Goal: Task Accomplishment & Management: Use online tool/utility

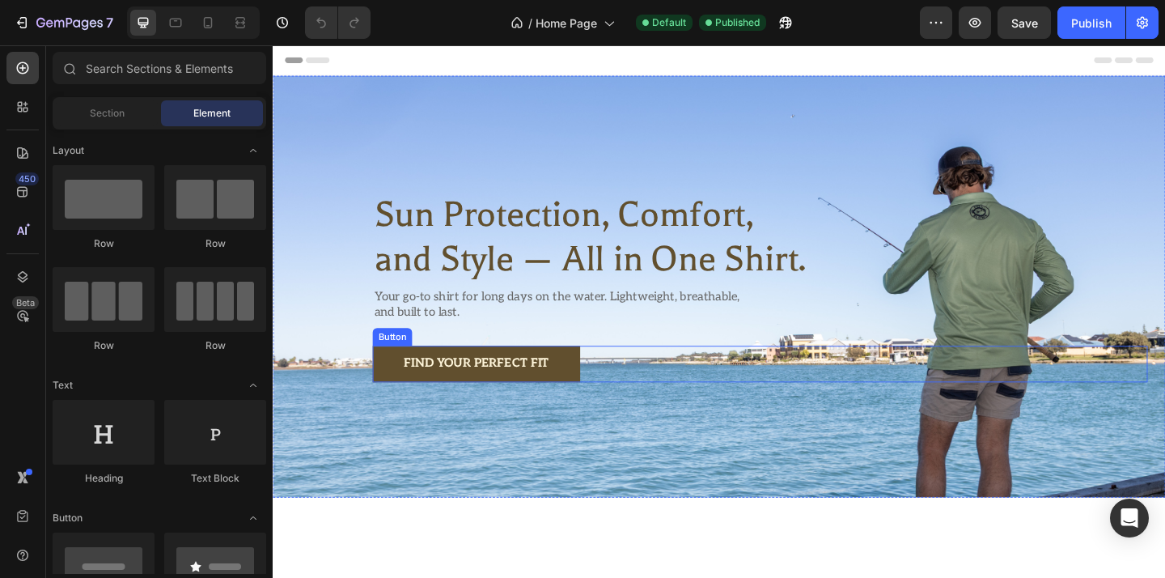
scroll to position [78, 0]
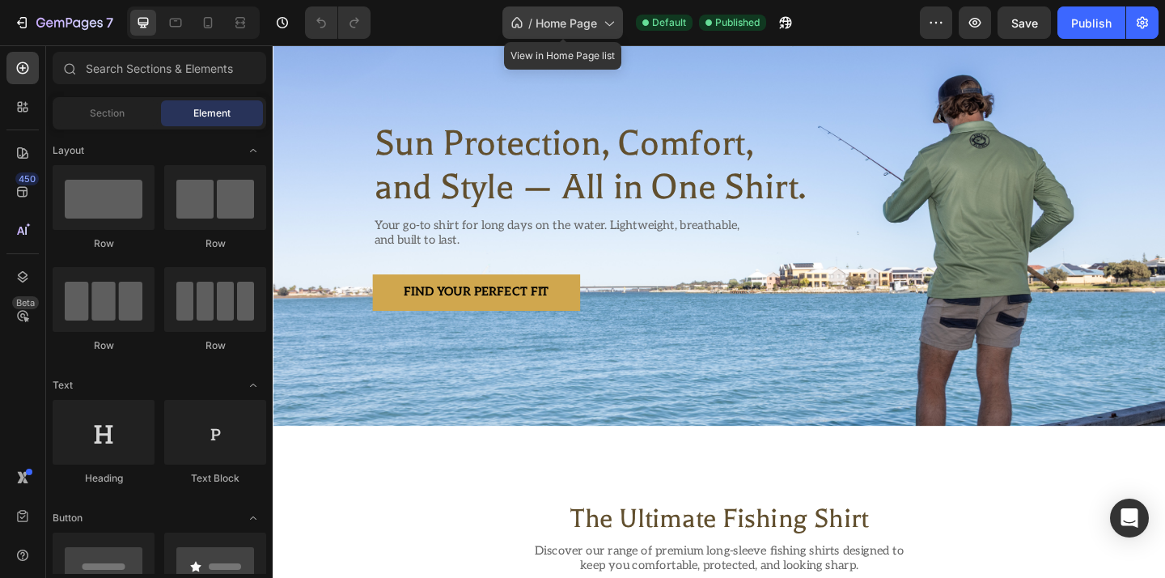
click at [613, 13] on div "/ Home Page" at bounding box center [562, 22] width 121 height 32
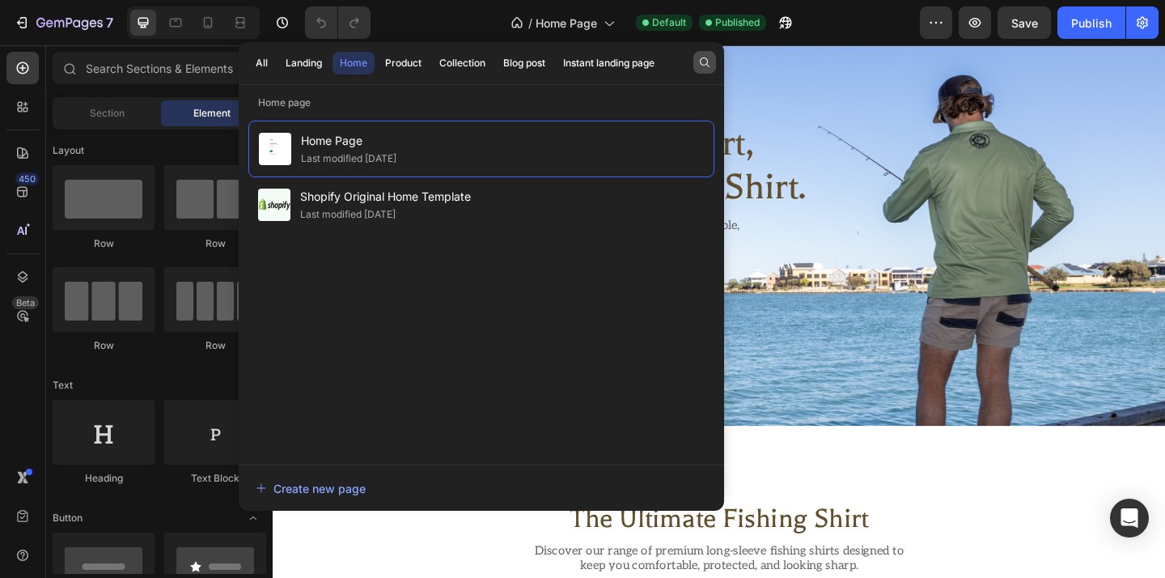
click at [708, 59] on icon "button" at bounding box center [704, 62] width 13 height 13
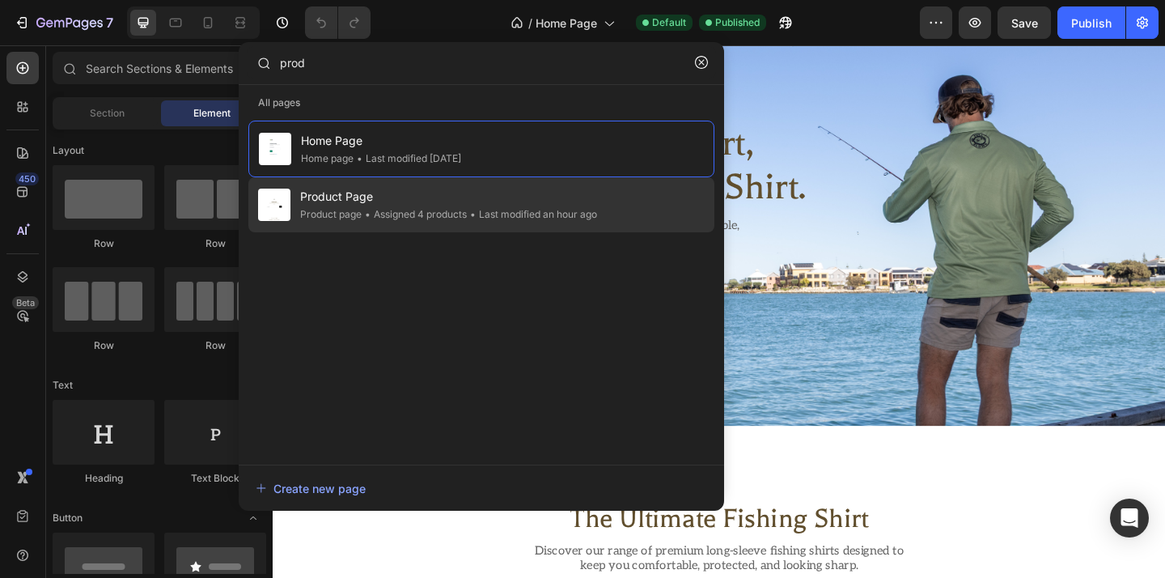
type input "prod"
click at [552, 188] on span "Product Page" at bounding box center [448, 196] width 297 height 19
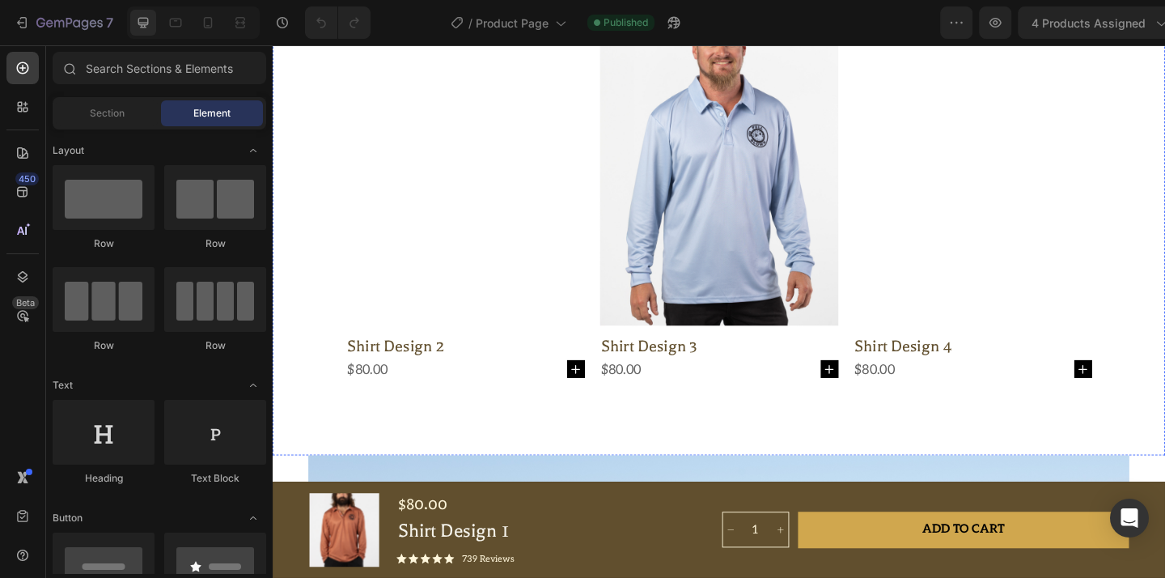
scroll to position [2029, 0]
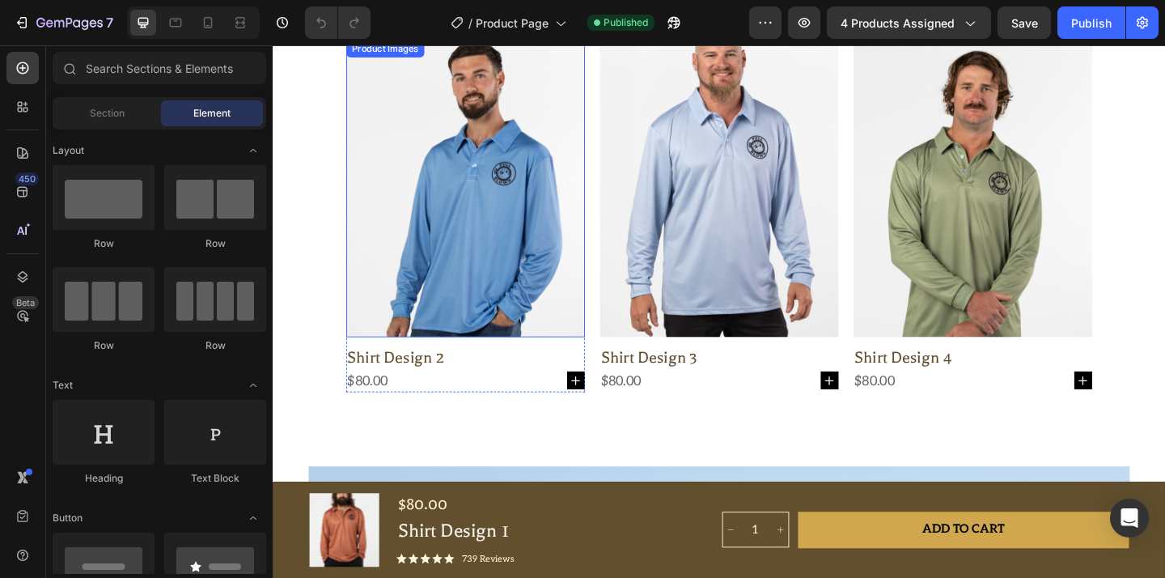
click at [512, 275] on img at bounding box center [483, 201] width 260 height 324
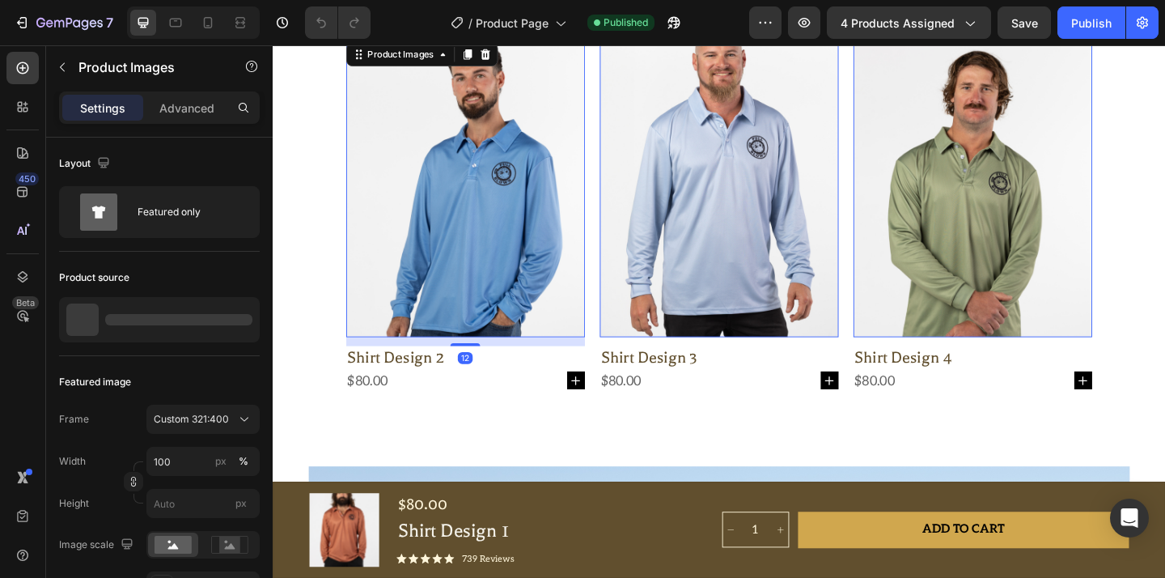
click at [512, 275] on img at bounding box center [483, 201] width 260 height 324
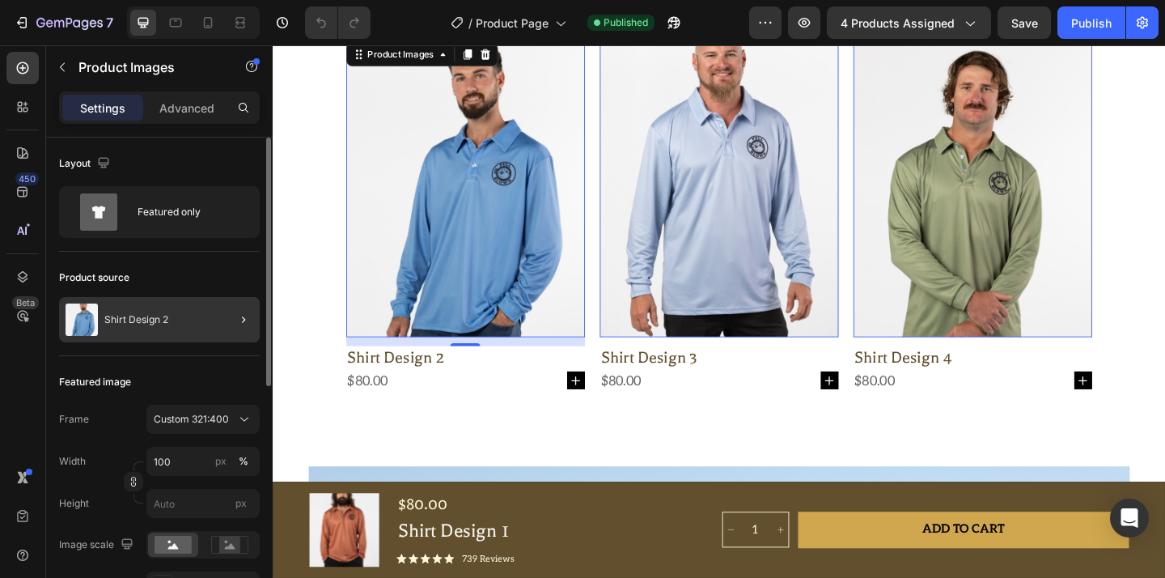
click at [182, 330] on div "Shirt Design 2" at bounding box center [159, 319] width 201 height 45
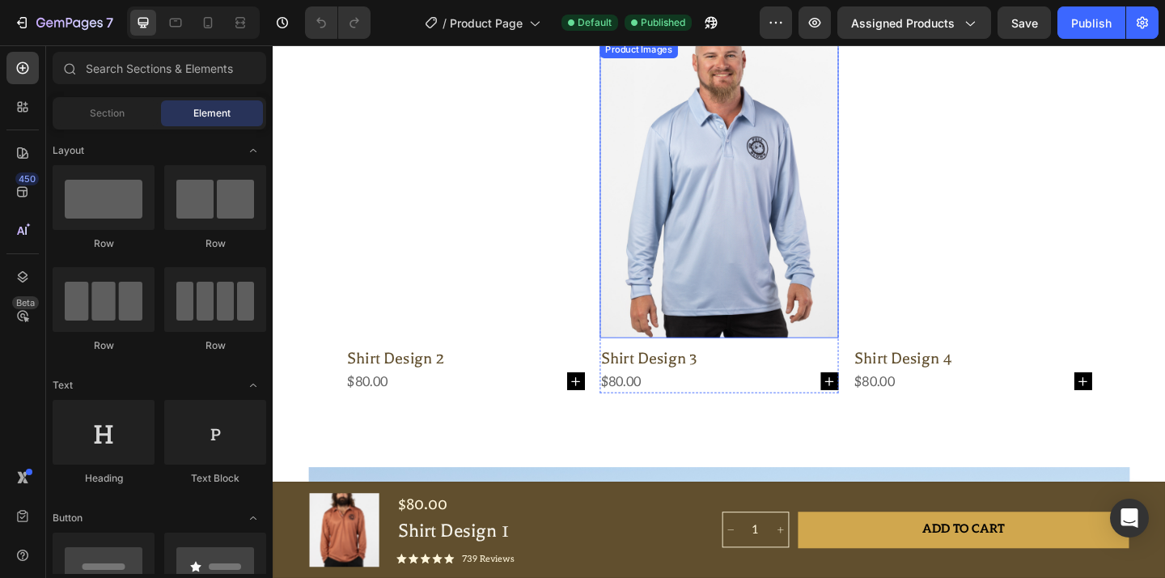
scroll to position [1922, 0]
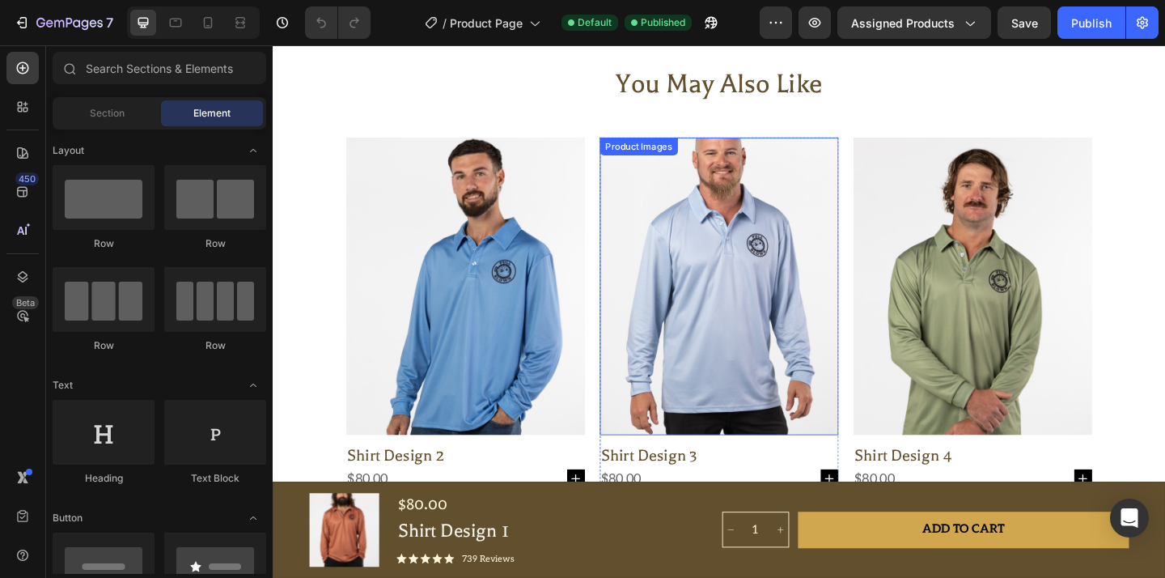
click at [747, 263] on img at bounding box center [758, 308] width 260 height 324
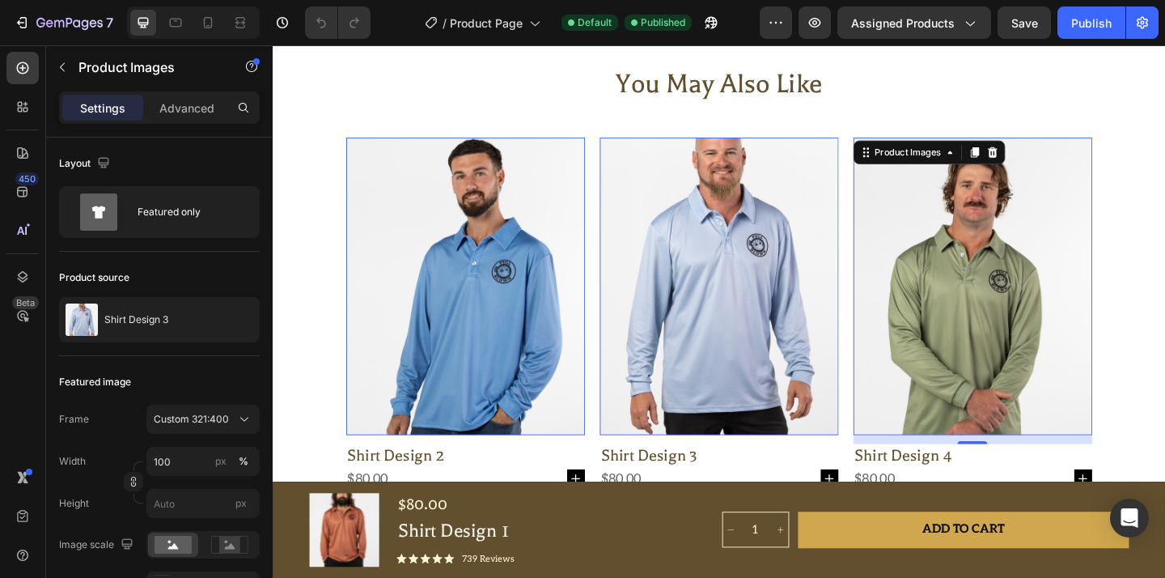
click at [967, 262] on img at bounding box center [1034, 308] width 260 height 324
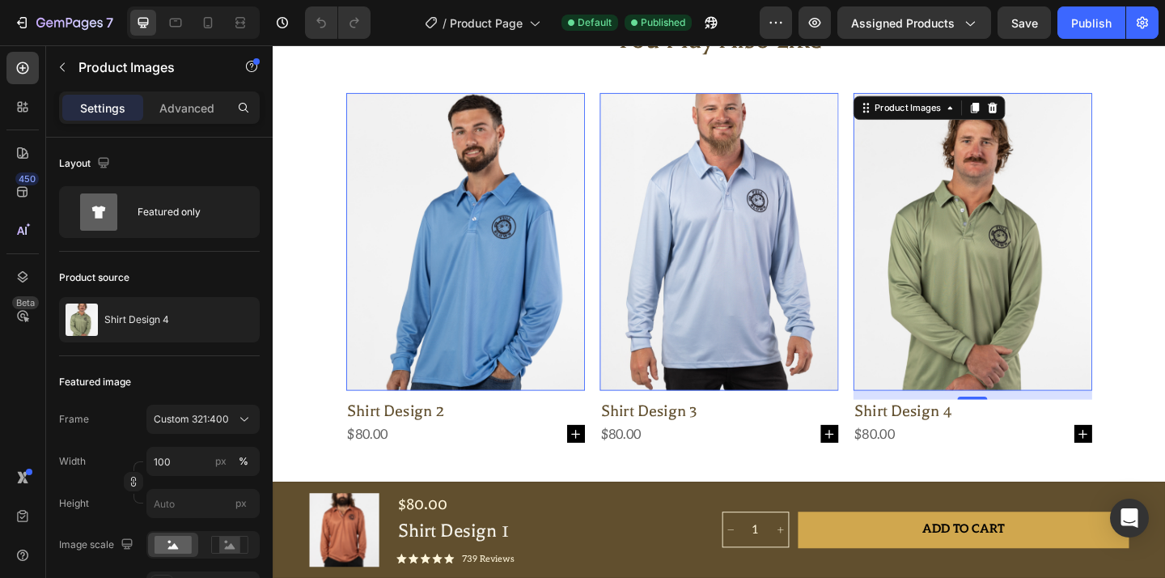
scroll to position [2048, 0]
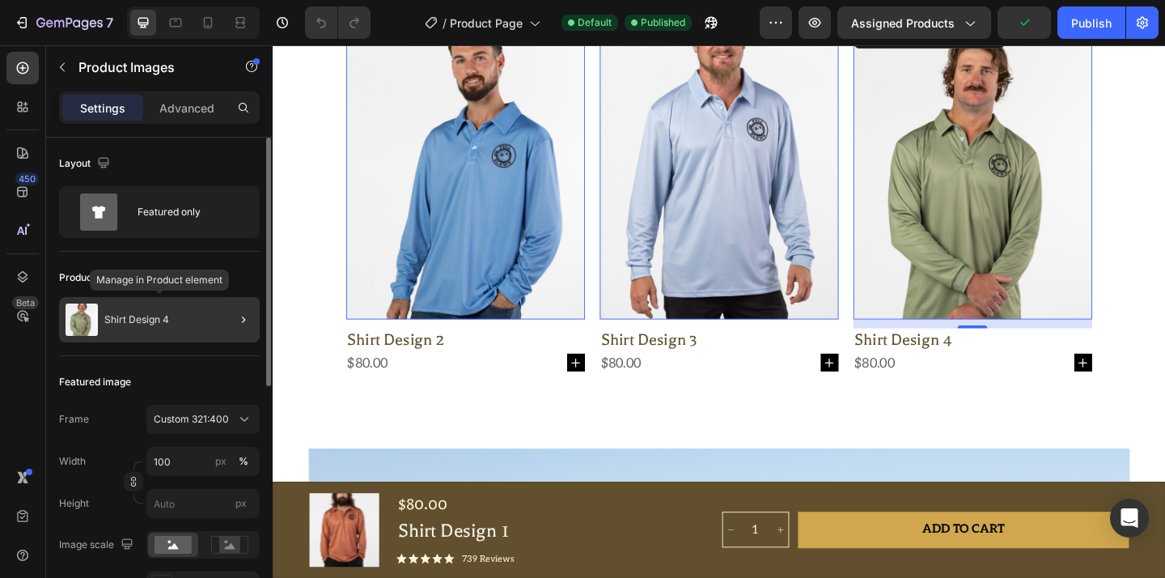
click at [133, 331] on div "Shirt Design 4" at bounding box center [159, 319] width 201 height 45
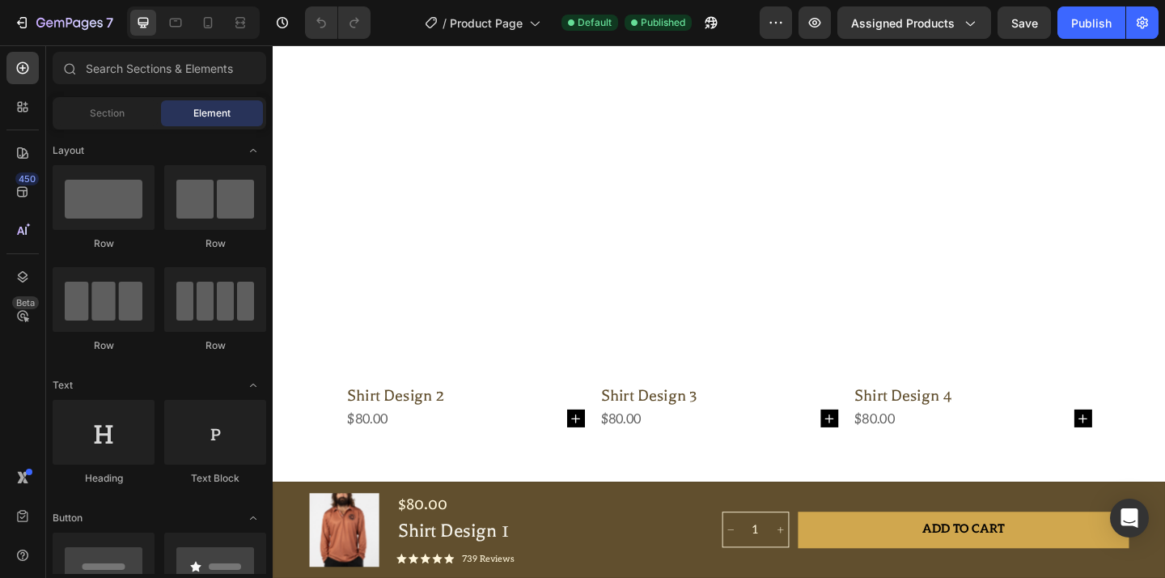
scroll to position [1980, 0]
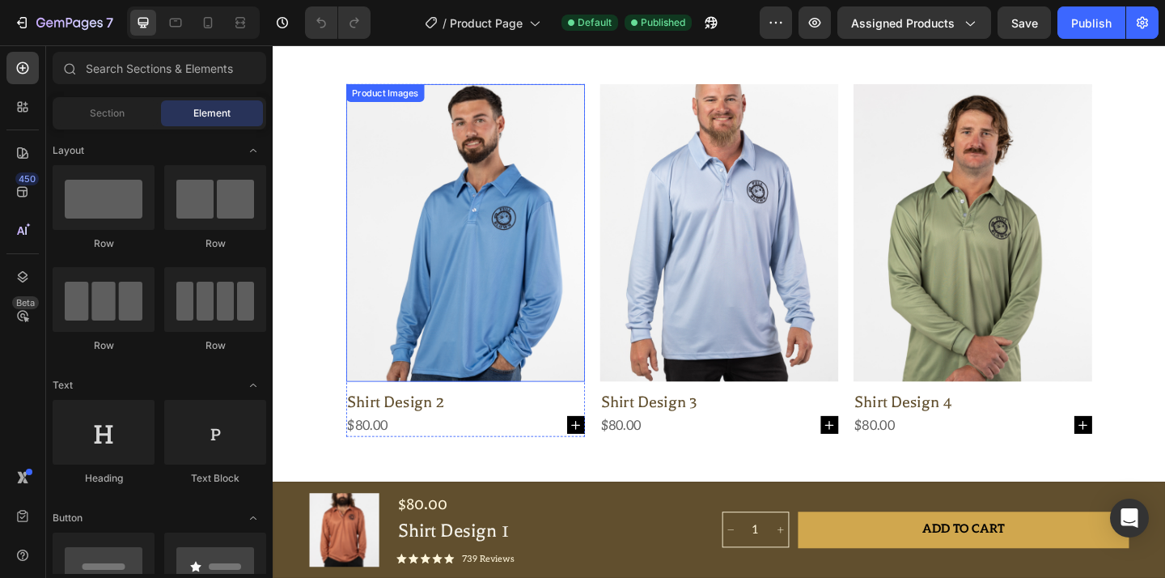
click at [584, 305] on img at bounding box center [483, 249] width 260 height 324
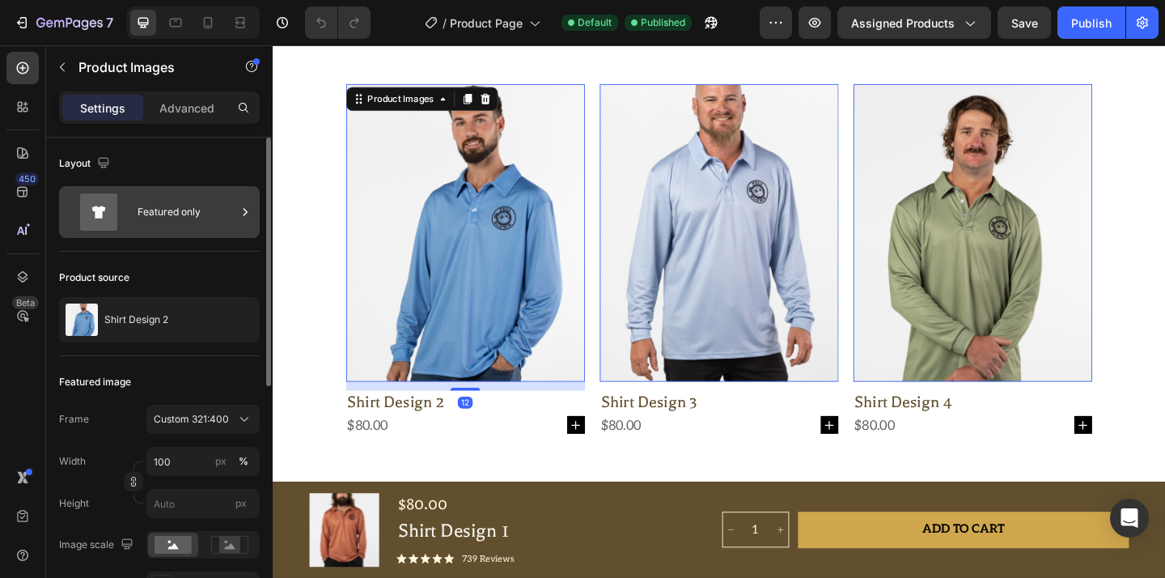
click at [207, 220] on div "Featured only" at bounding box center [187, 211] width 99 height 37
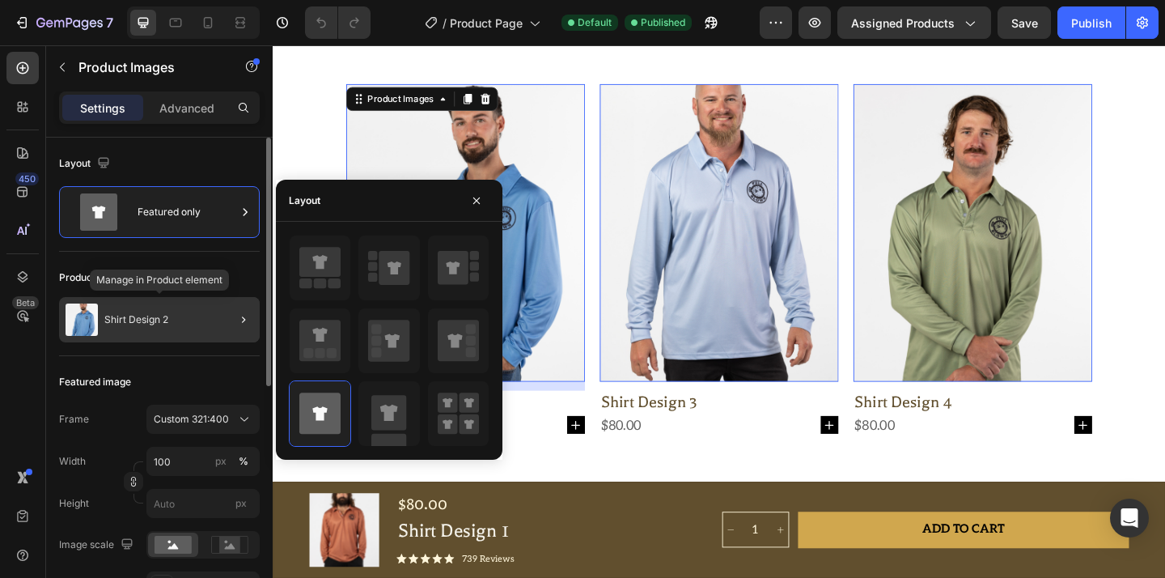
click at [192, 315] on div "Shirt Design 2" at bounding box center [159, 319] width 201 height 45
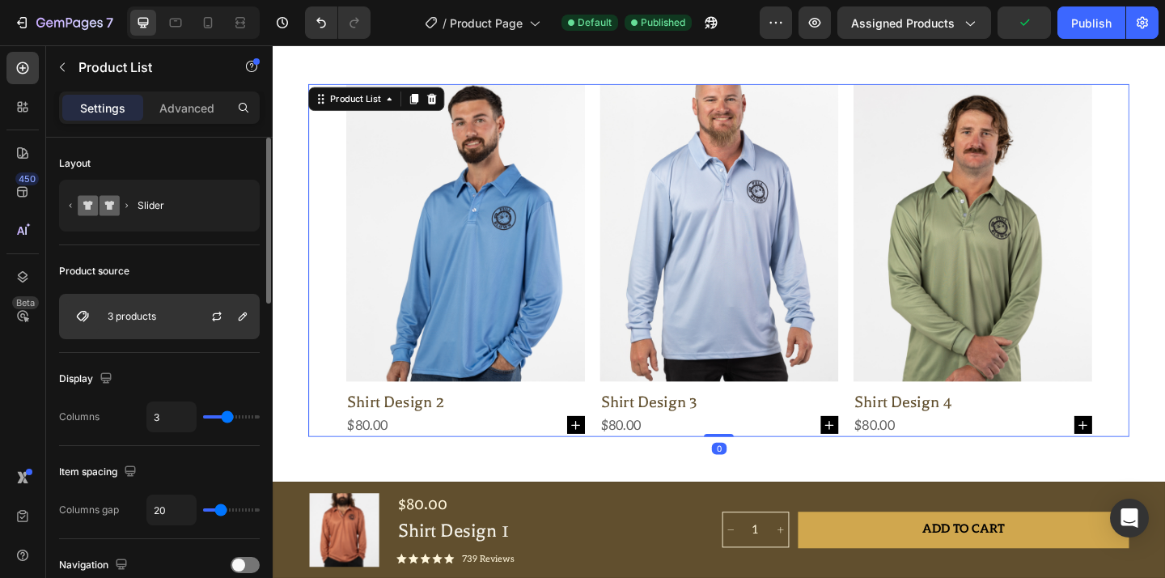
click at [185, 330] on div "3 products" at bounding box center [159, 316] width 201 height 45
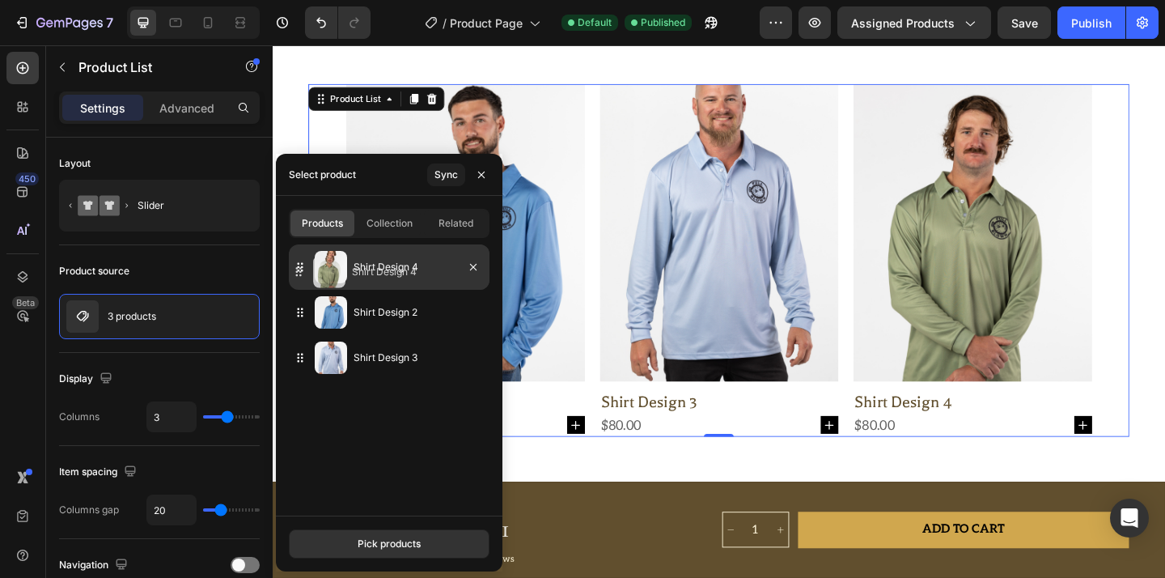
drag, startPoint x: 388, startPoint y: 349, endPoint x: 386, endPoint y: 264, distance: 85.0
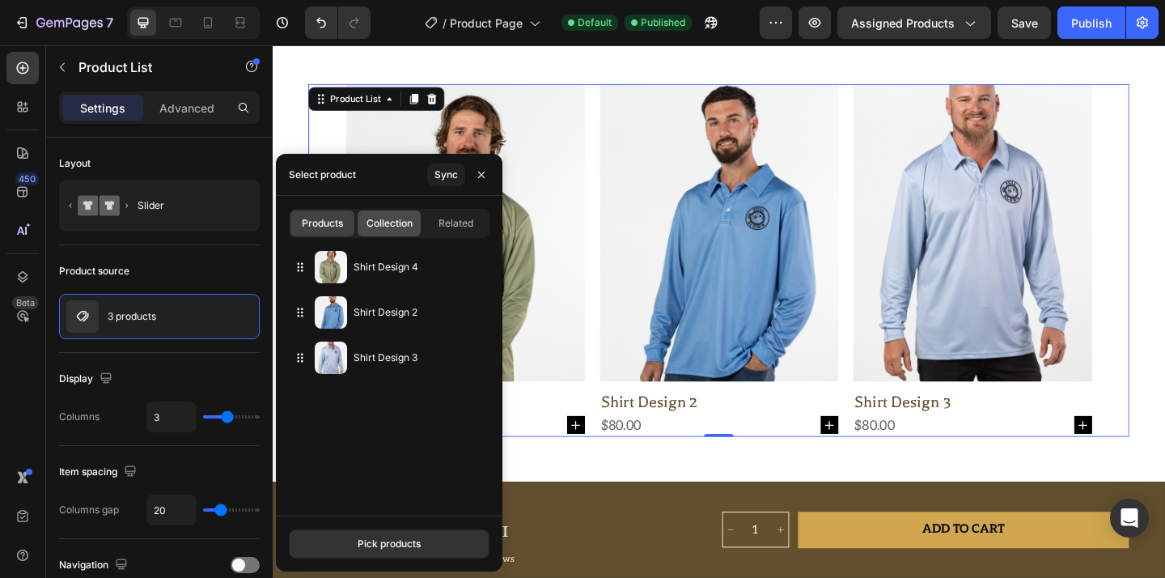
click at [412, 223] on span "Collection" at bounding box center [389, 223] width 46 height 15
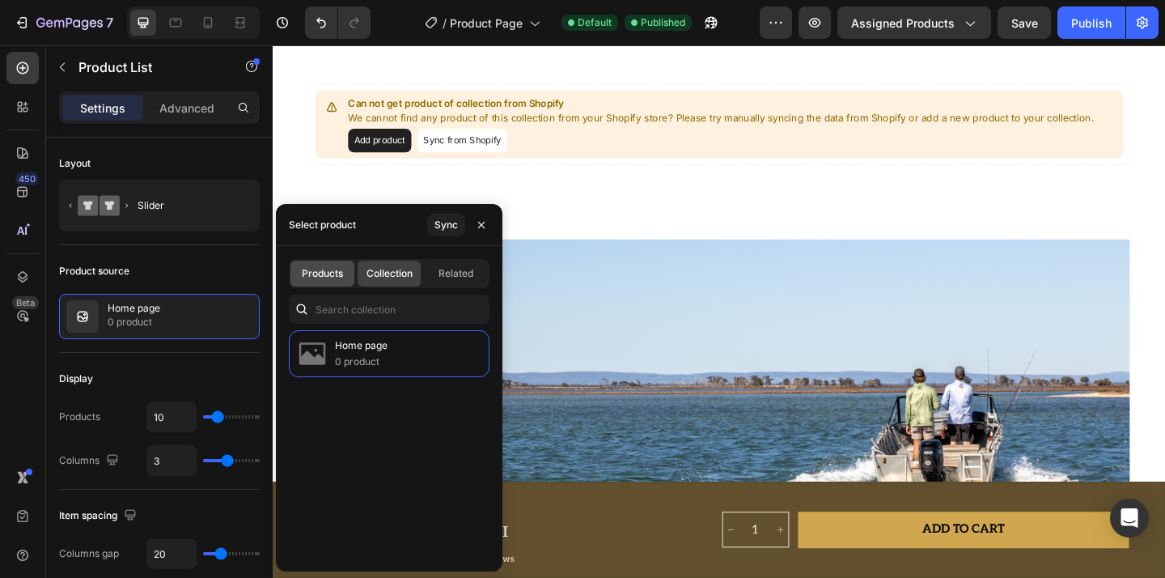
click at [327, 277] on span "Products" at bounding box center [322, 273] width 41 height 15
type input "3"
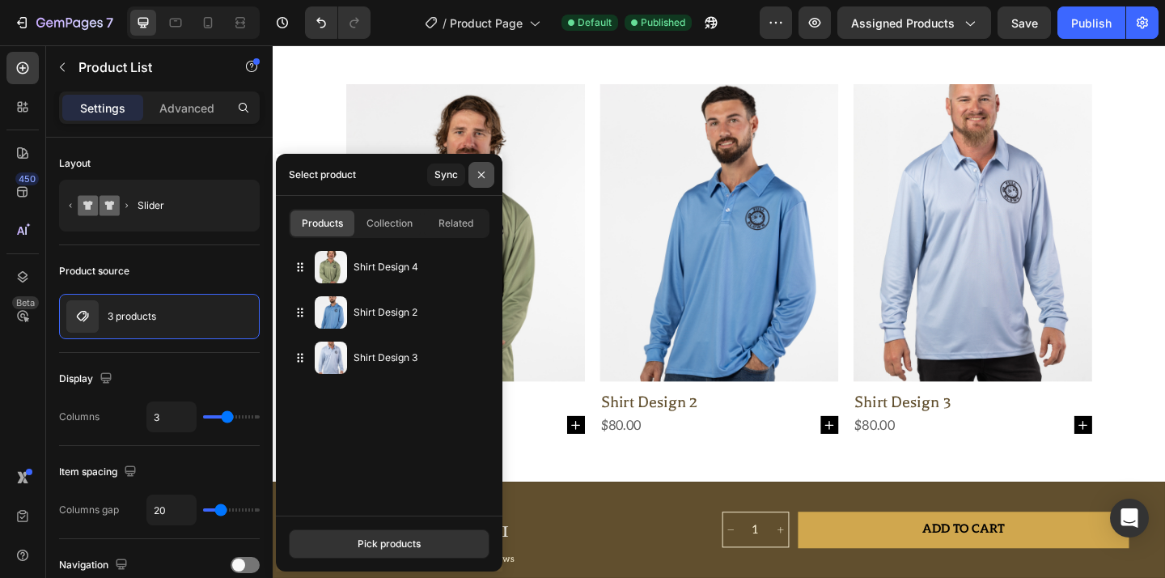
click at [480, 178] on icon "button" at bounding box center [481, 174] width 13 height 13
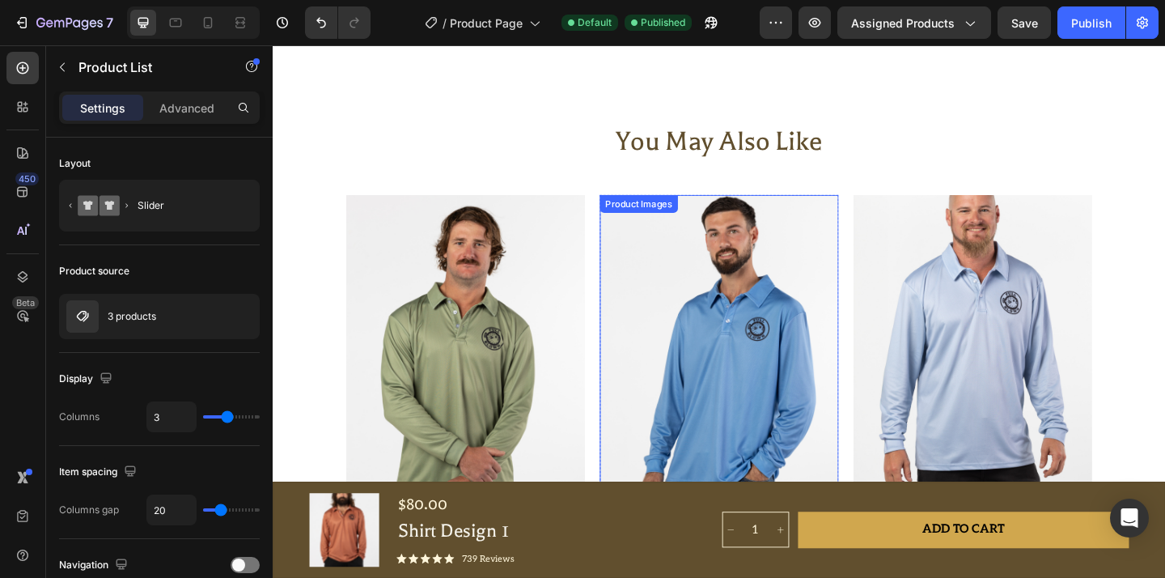
scroll to position [1916, 0]
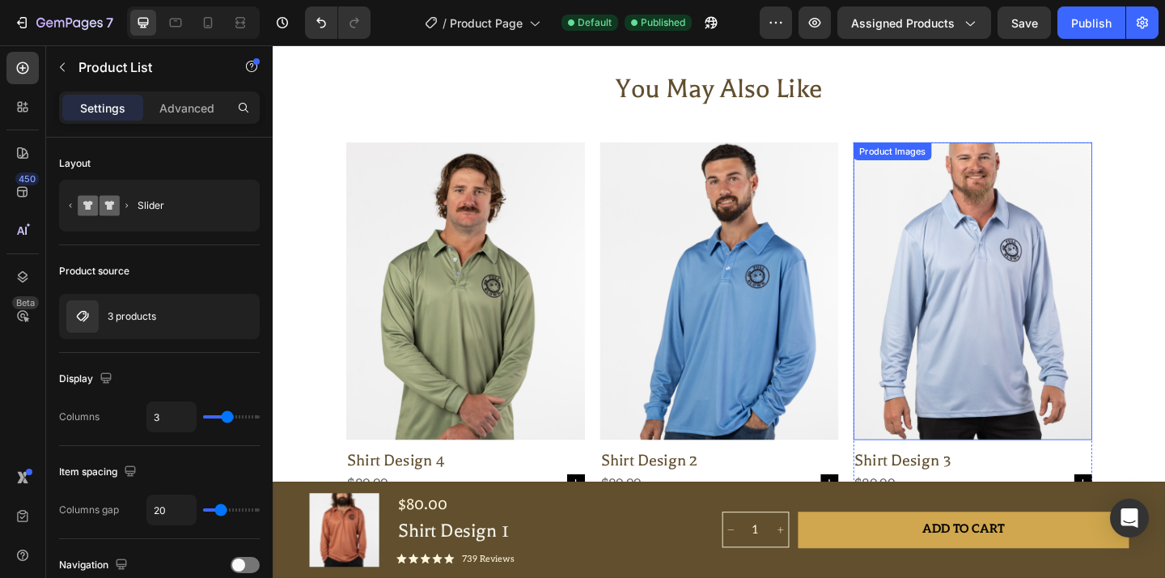
click at [959, 294] on img at bounding box center [1034, 313] width 260 height 324
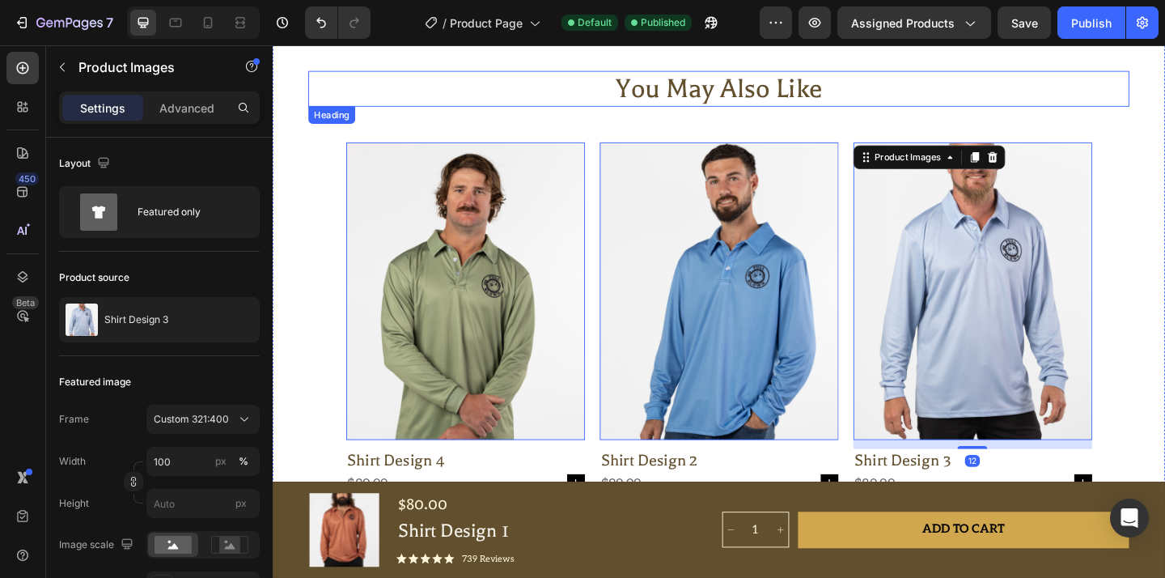
click at [1111, 83] on h2 "You May Also Like" at bounding box center [757, 93] width 893 height 39
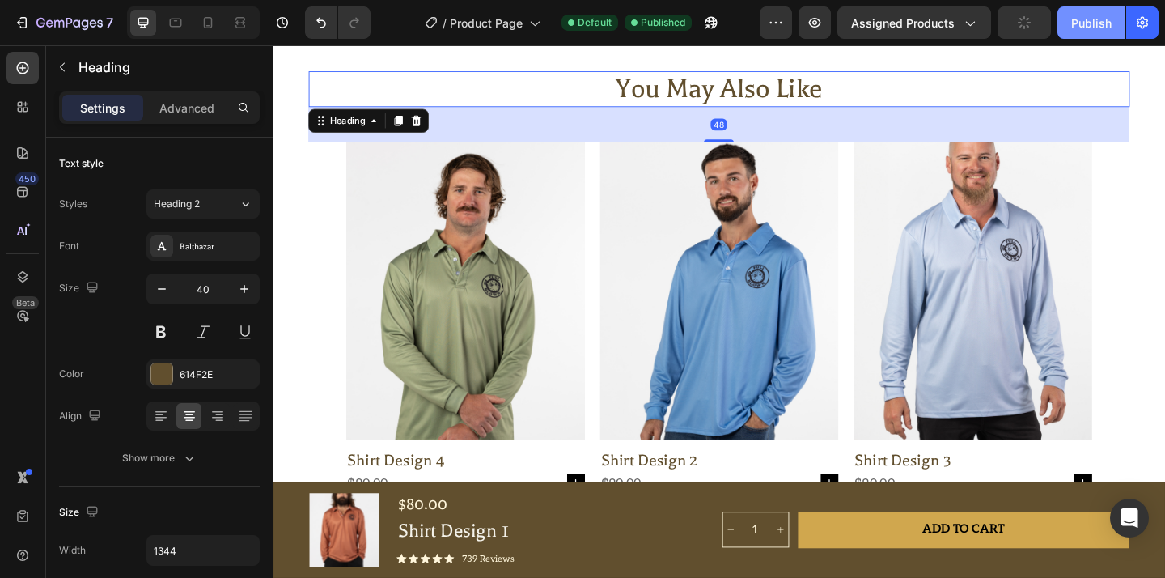
click at [1075, 32] on button "Publish" at bounding box center [1091, 22] width 68 height 32
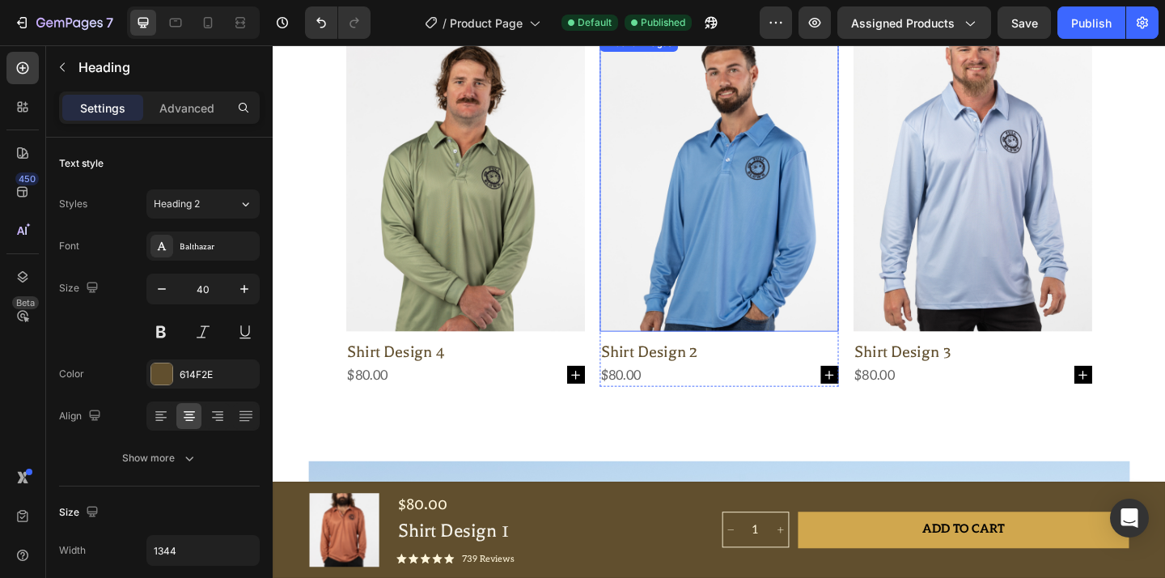
scroll to position [1953, 0]
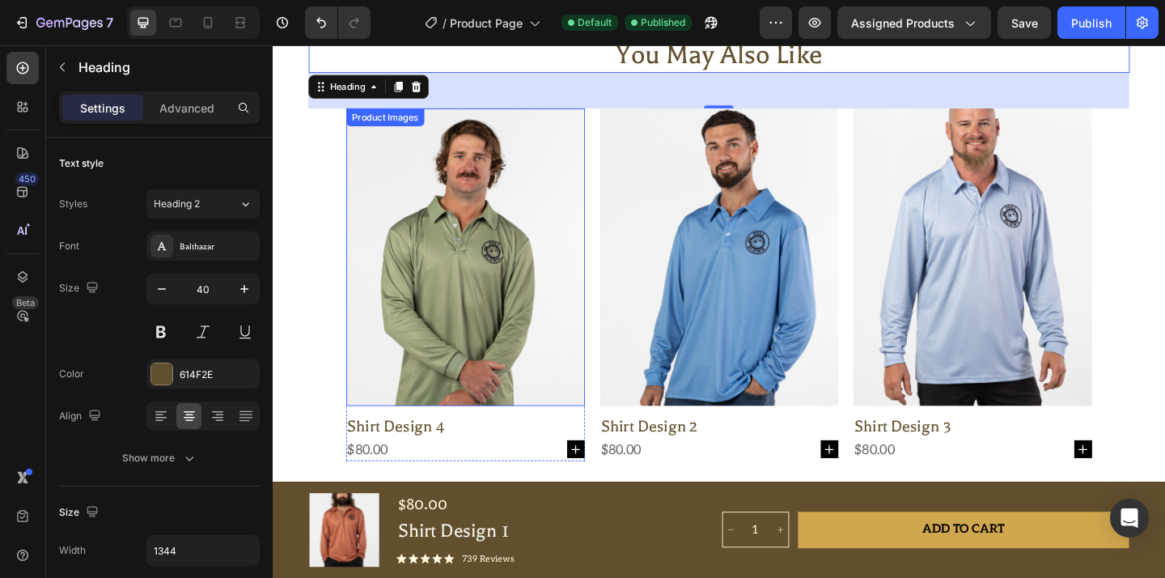
click at [590, 266] on img at bounding box center [483, 276] width 260 height 324
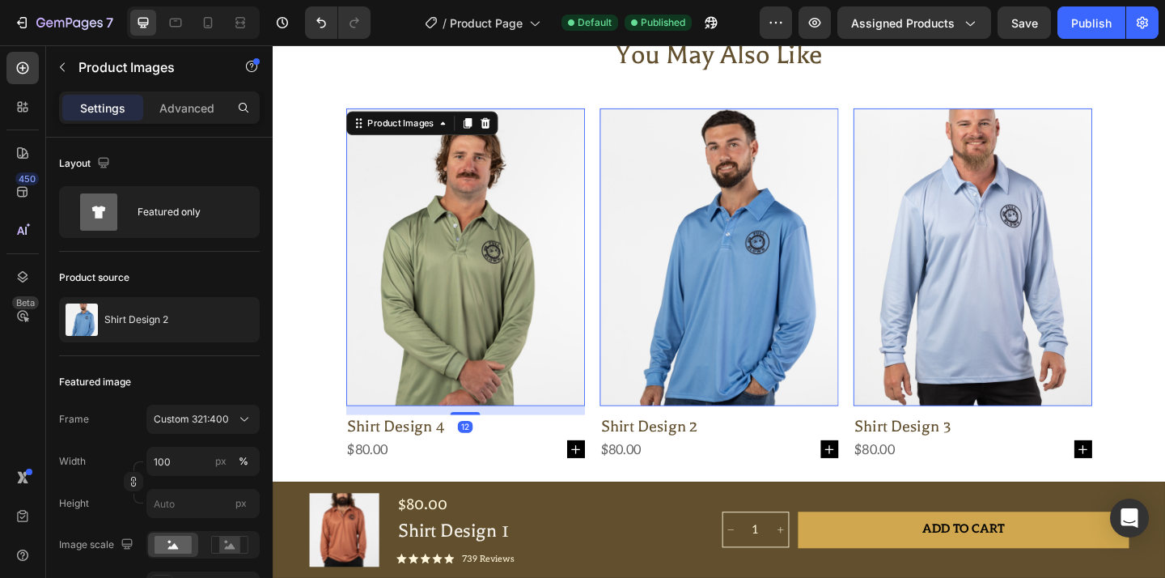
click at [677, 264] on img at bounding box center [758, 276] width 260 height 324
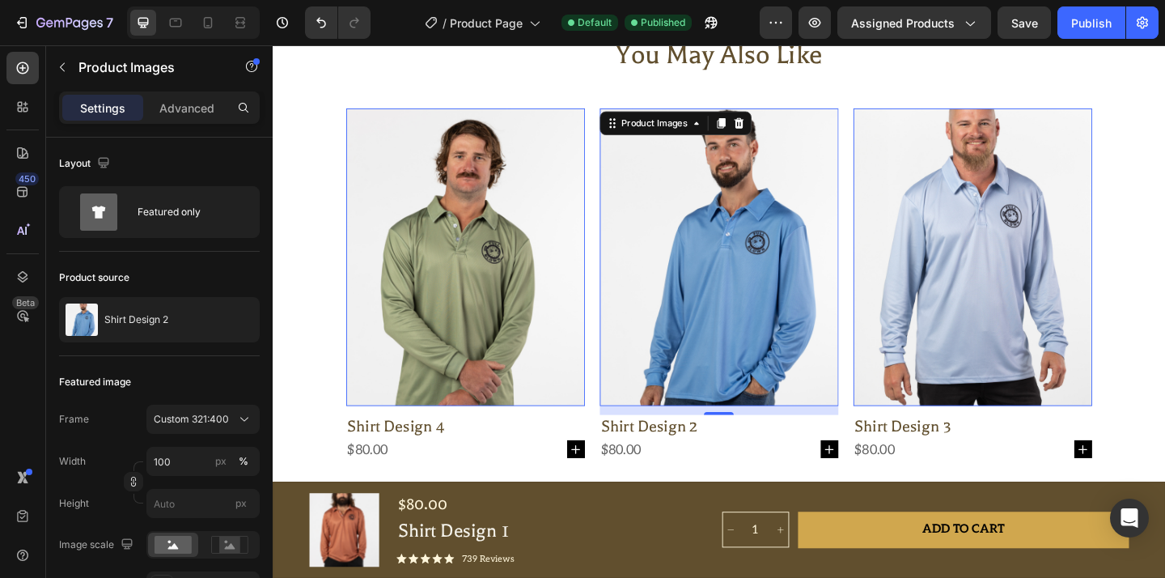
click at [1052, 256] on img at bounding box center [1034, 276] width 260 height 324
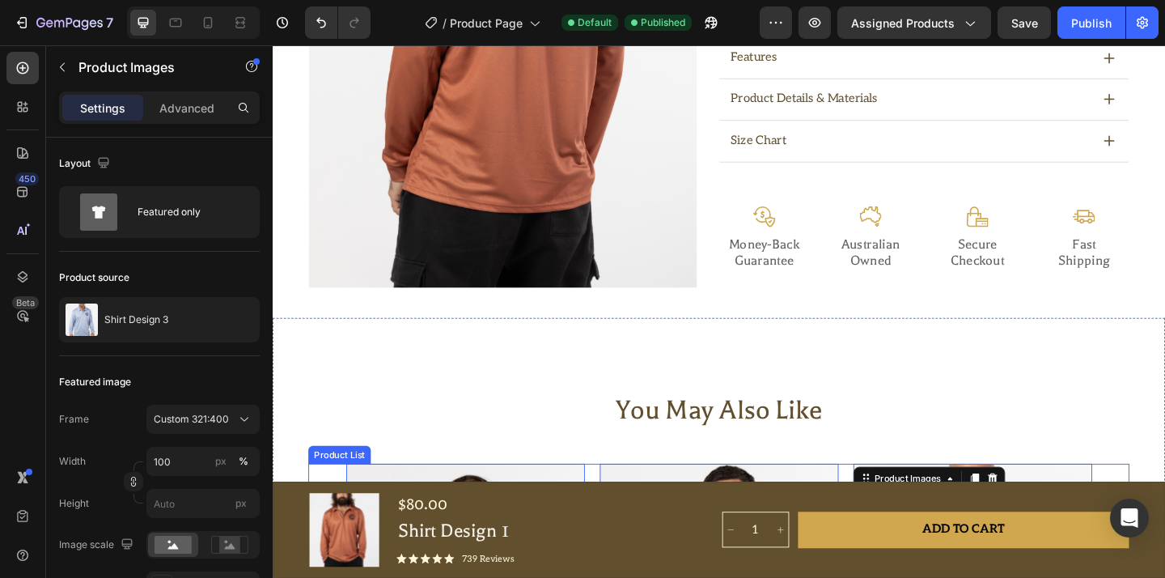
scroll to position [1536, 0]
